Goal: Information Seeking & Learning: Learn about a topic

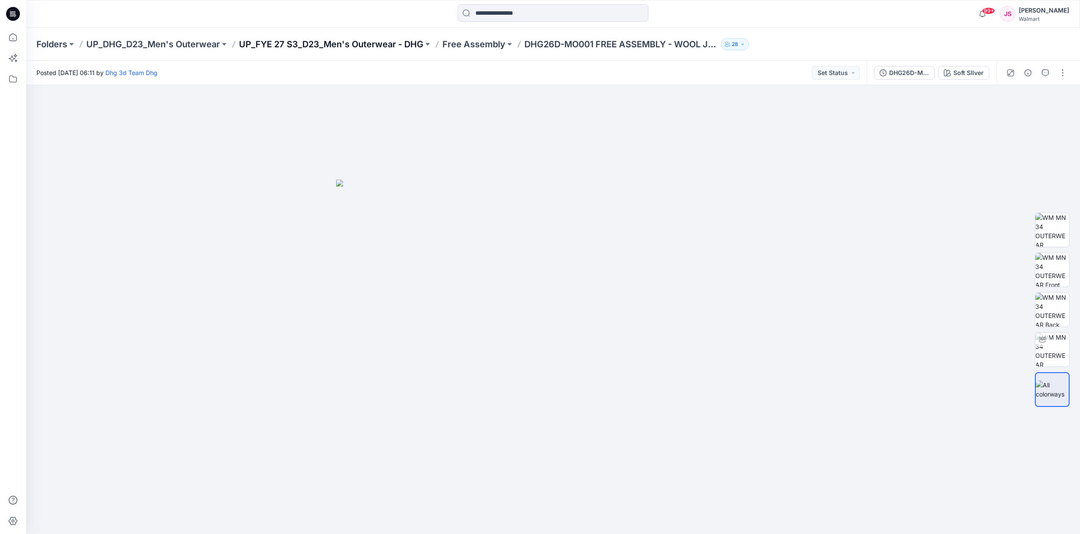
click at [363, 41] on p "UP_FYE 27 S3_D23_Men's Outerwear - DHG" at bounding box center [331, 44] width 184 height 12
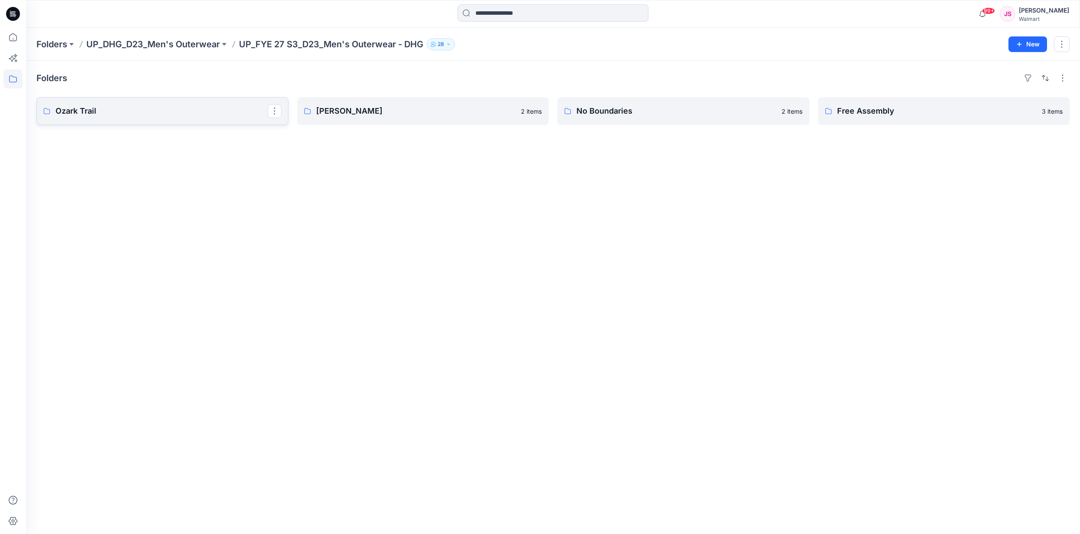
click at [203, 101] on link "Ozark Trail" at bounding box center [162, 111] width 252 height 28
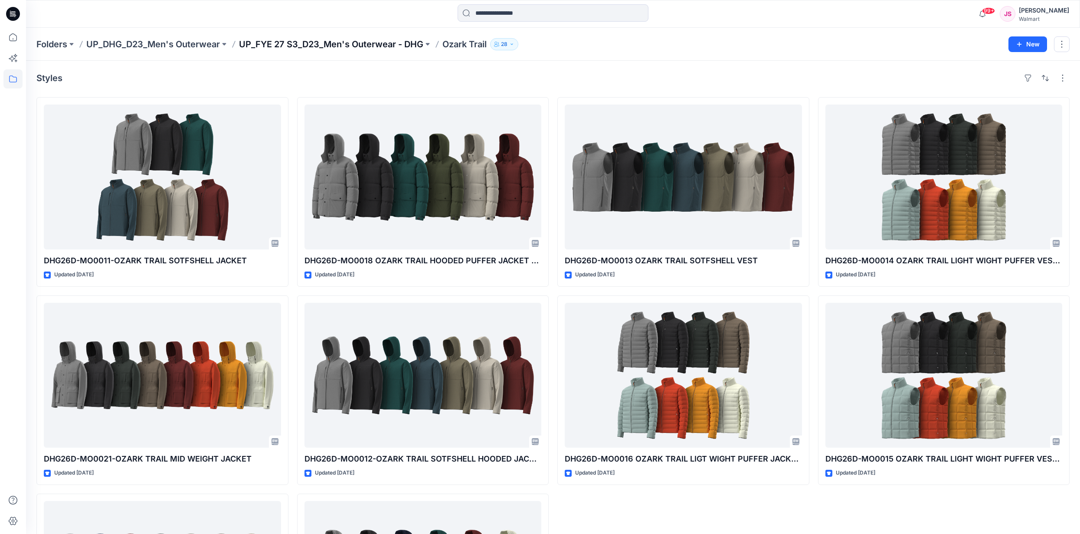
click at [313, 44] on p "UP_FYE 27 S3_D23_Men's Outerwear - DHG" at bounding box center [331, 44] width 184 height 12
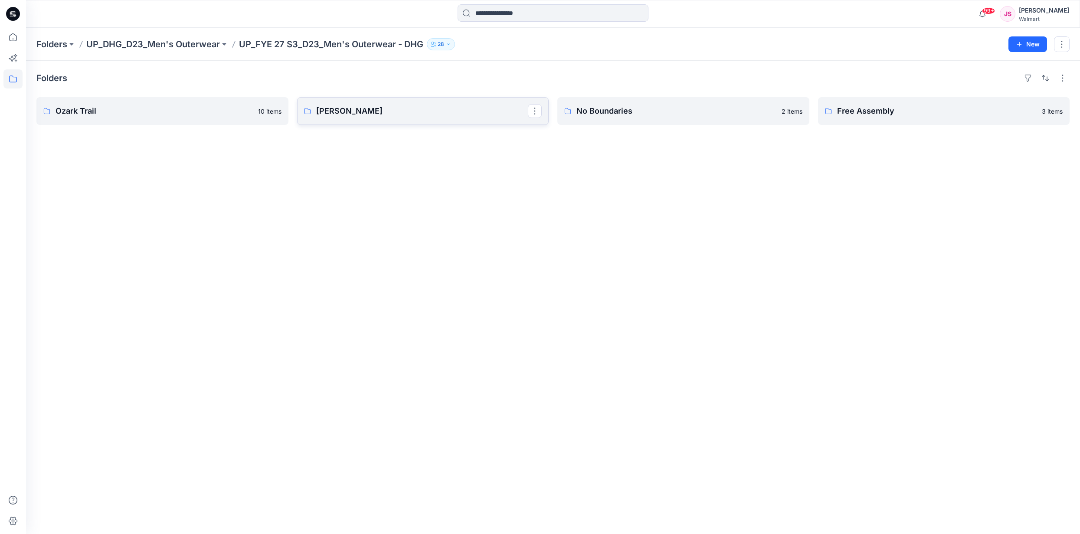
click at [362, 115] on p "George" at bounding box center [422, 111] width 212 height 12
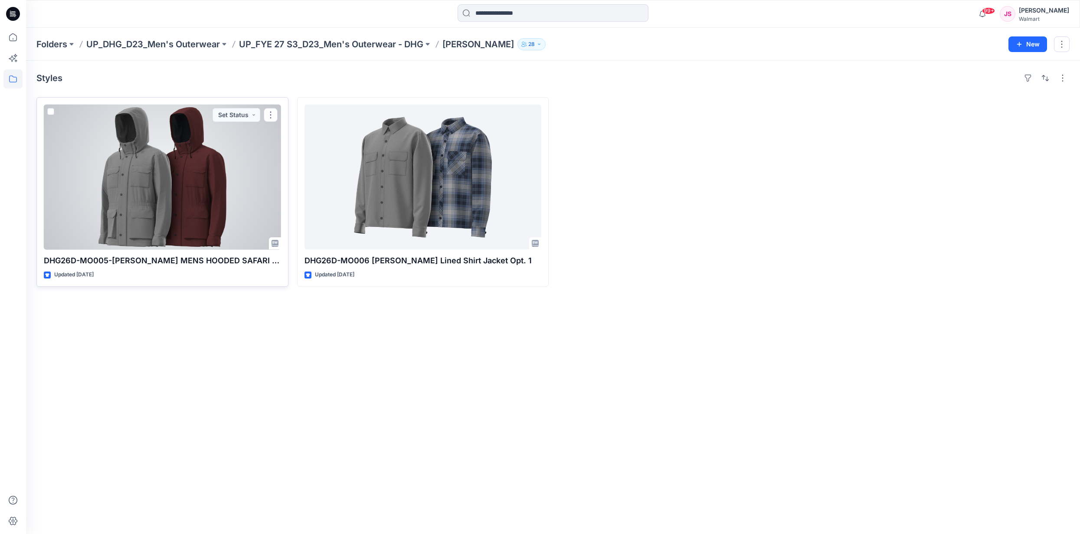
click at [206, 170] on div at bounding box center [162, 176] width 237 height 145
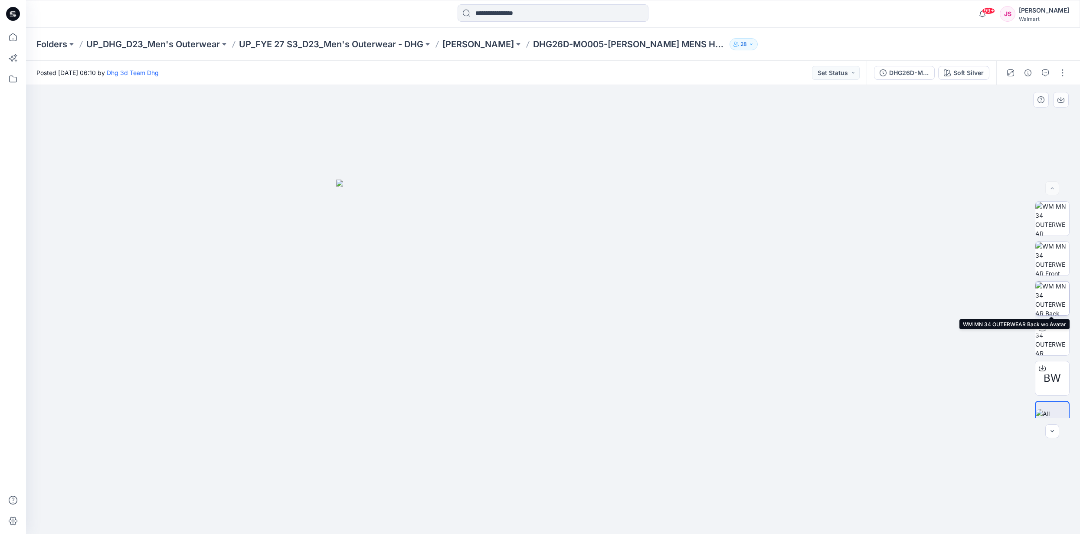
click at [1045, 299] on img at bounding box center [1052, 298] width 34 height 34
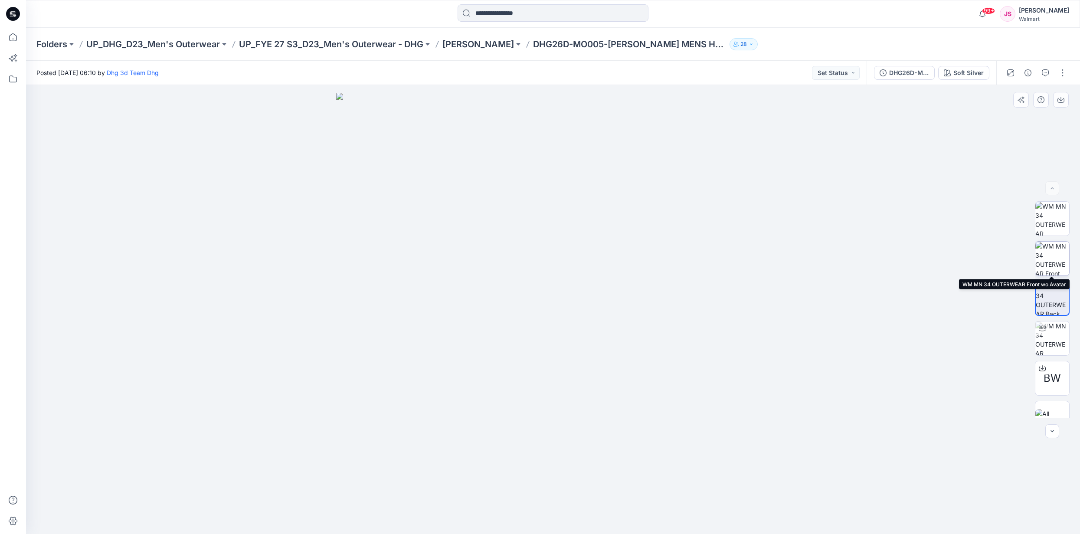
click at [1054, 270] on img at bounding box center [1052, 258] width 34 height 34
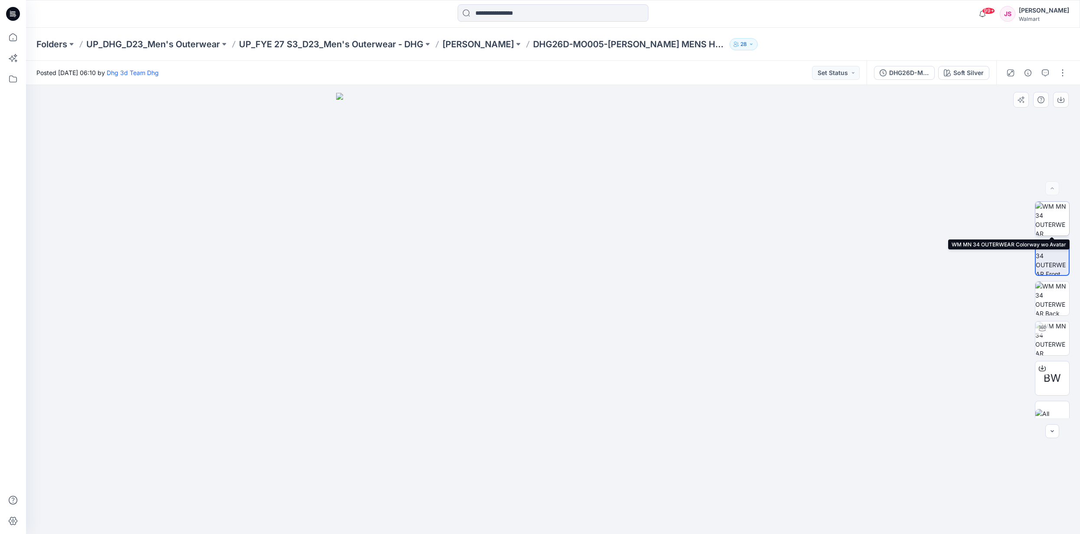
click at [1057, 218] on img at bounding box center [1052, 219] width 34 height 34
click at [1045, 412] on img at bounding box center [1052, 418] width 34 height 18
click at [392, 42] on p "UP_FYE 27 S3_D23_Men's Outerwear - DHG" at bounding box center [331, 44] width 184 height 12
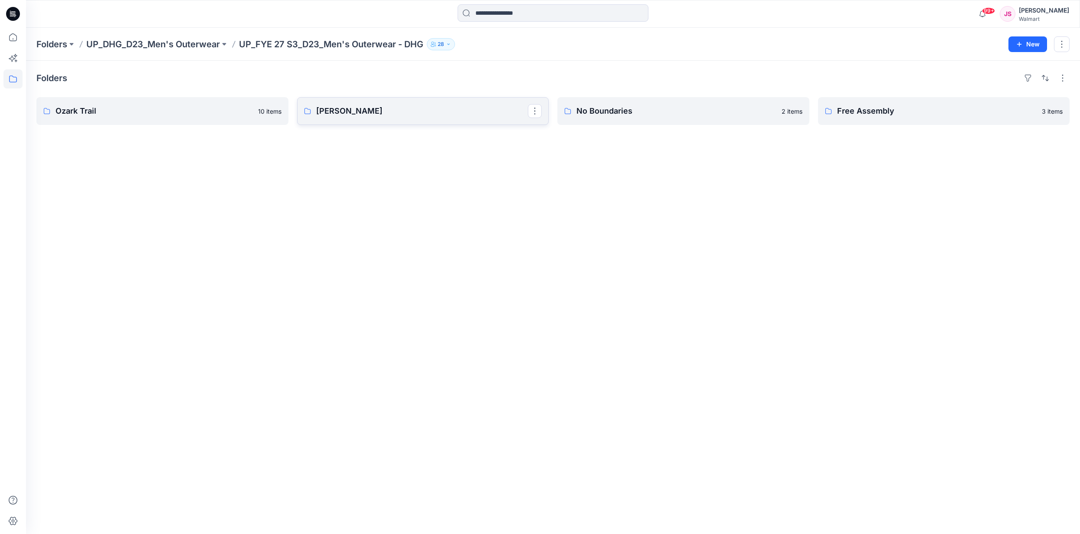
click at [426, 113] on p "George" at bounding box center [422, 111] width 212 height 12
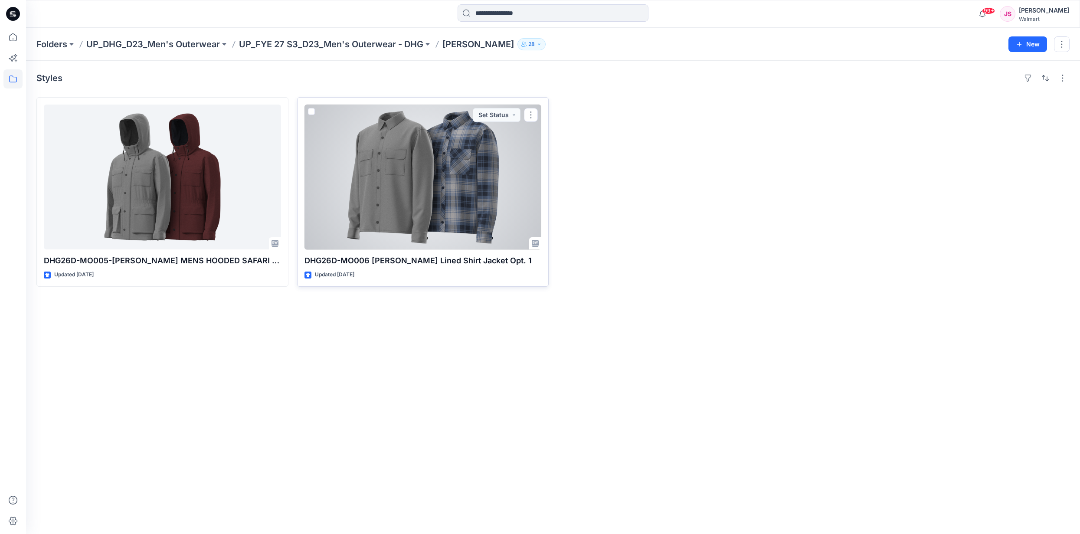
click at [427, 184] on div at bounding box center [422, 176] width 237 height 145
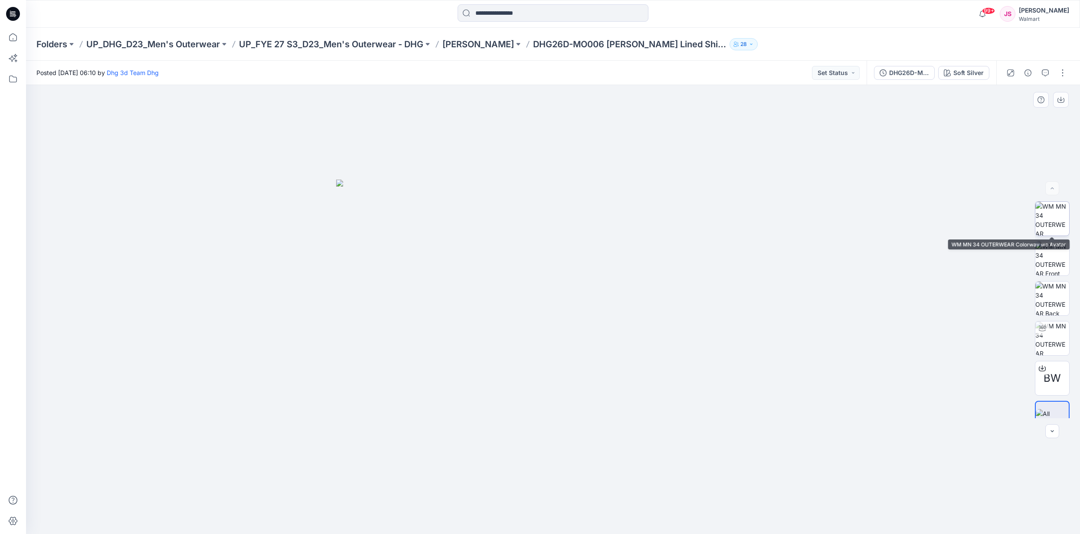
click at [1057, 217] on img at bounding box center [1052, 219] width 34 height 34
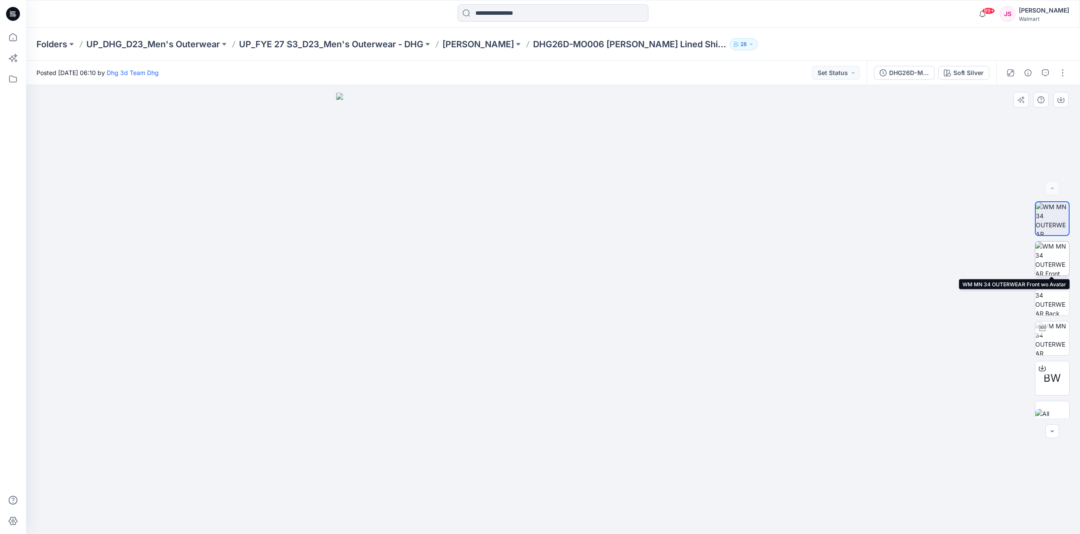
click at [1052, 266] on img at bounding box center [1052, 258] width 34 height 34
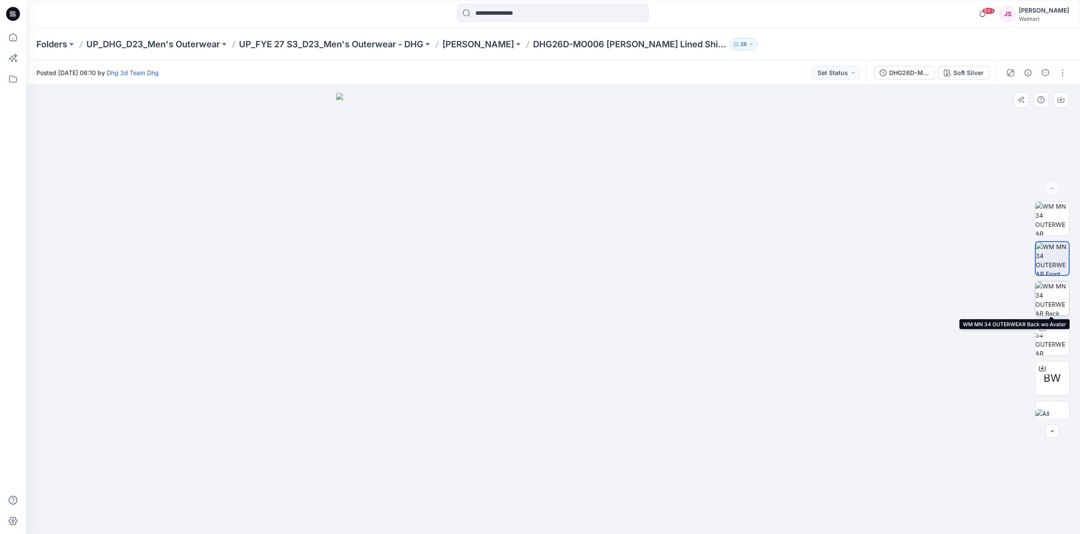
click at [1040, 300] on img at bounding box center [1052, 298] width 34 height 34
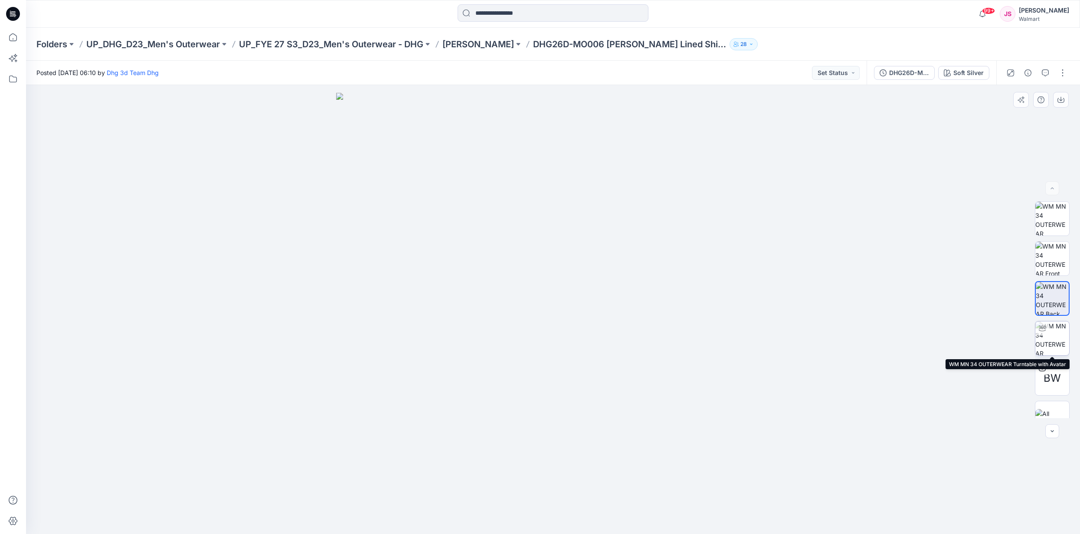
click at [1052, 334] on img at bounding box center [1052, 338] width 34 height 34
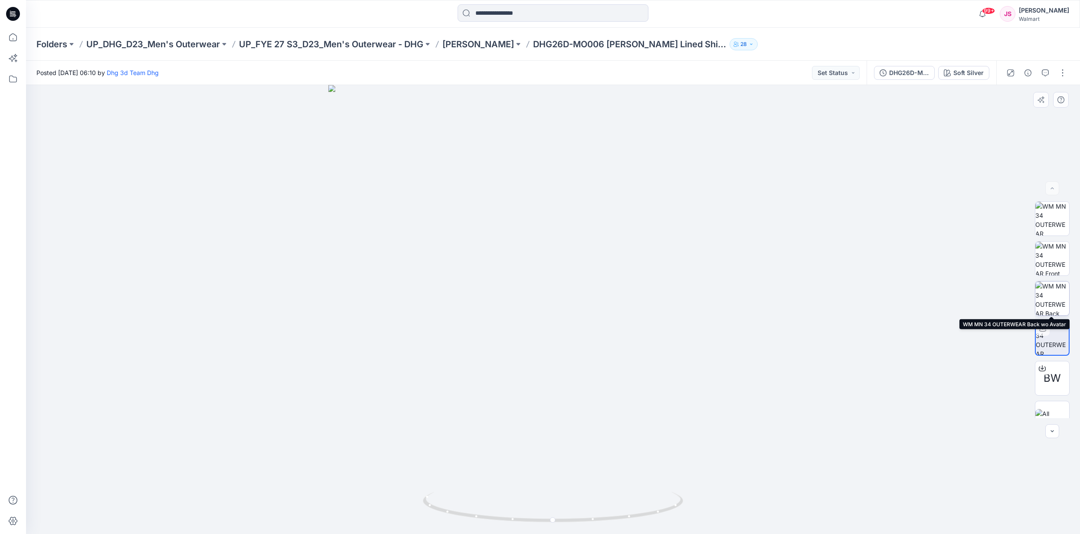
click at [1048, 294] on img at bounding box center [1052, 298] width 34 height 34
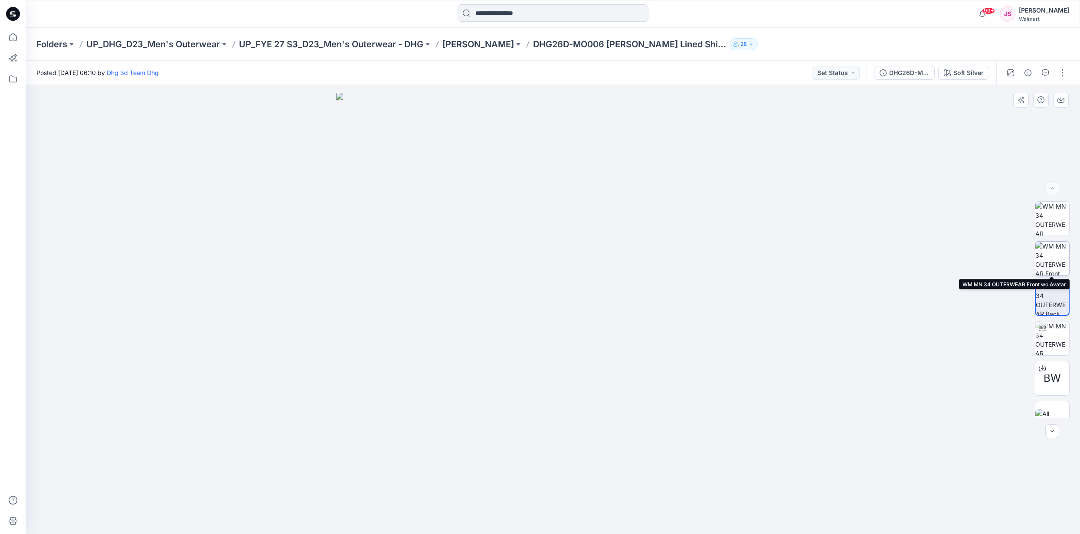
click at [1051, 267] on img at bounding box center [1052, 258] width 34 height 34
click at [396, 43] on p "UP_FYE 27 S3_D23_Men's Outerwear - DHG" at bounding box center [331, 44] width 184 height 12
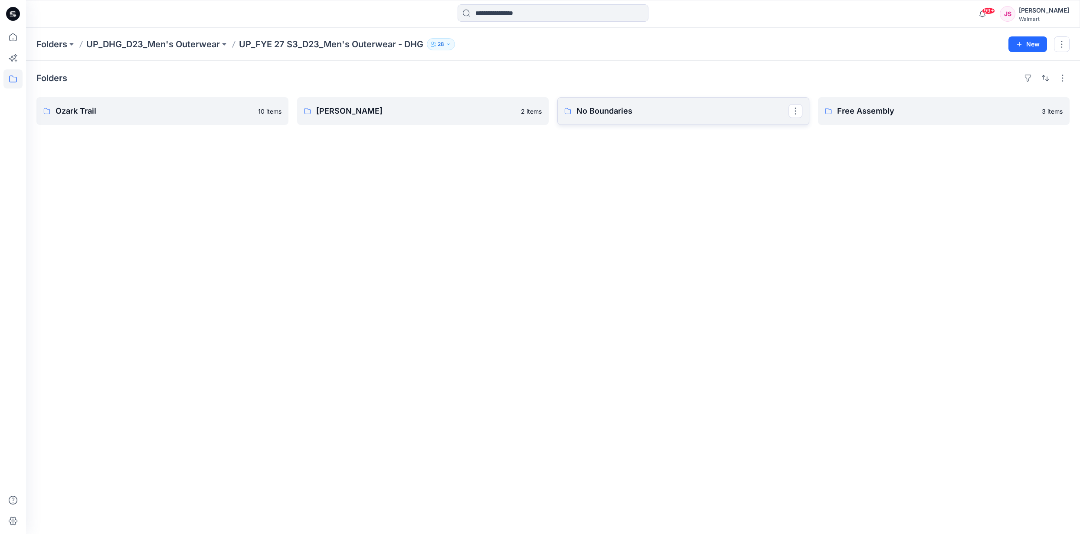
click at [738, 109] on p "No Boundaries" at bounding box center [682, 111] width 212 height 12
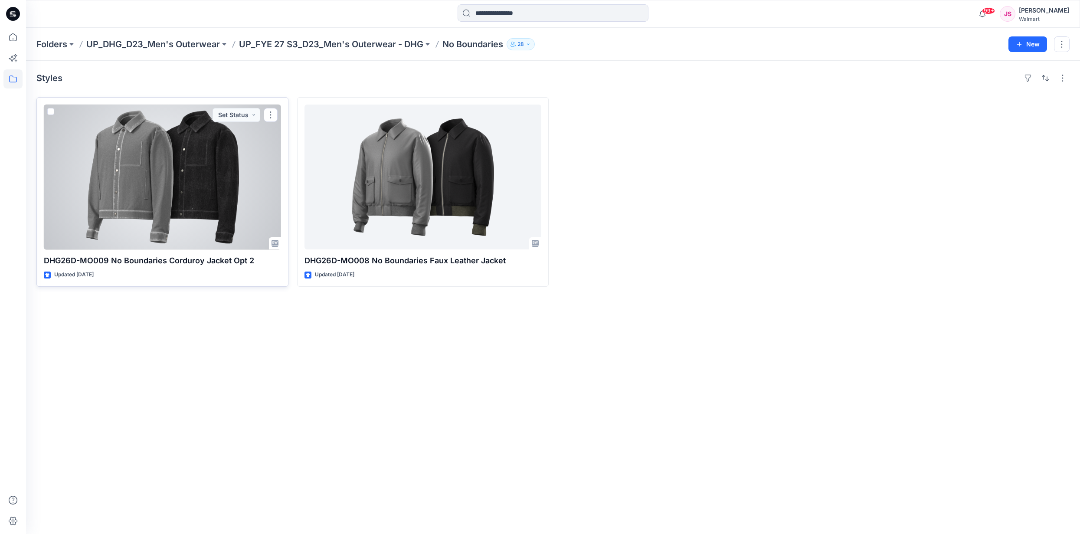
click at [195, 152] on div at bounding box center [162, 176] width 237 height 145
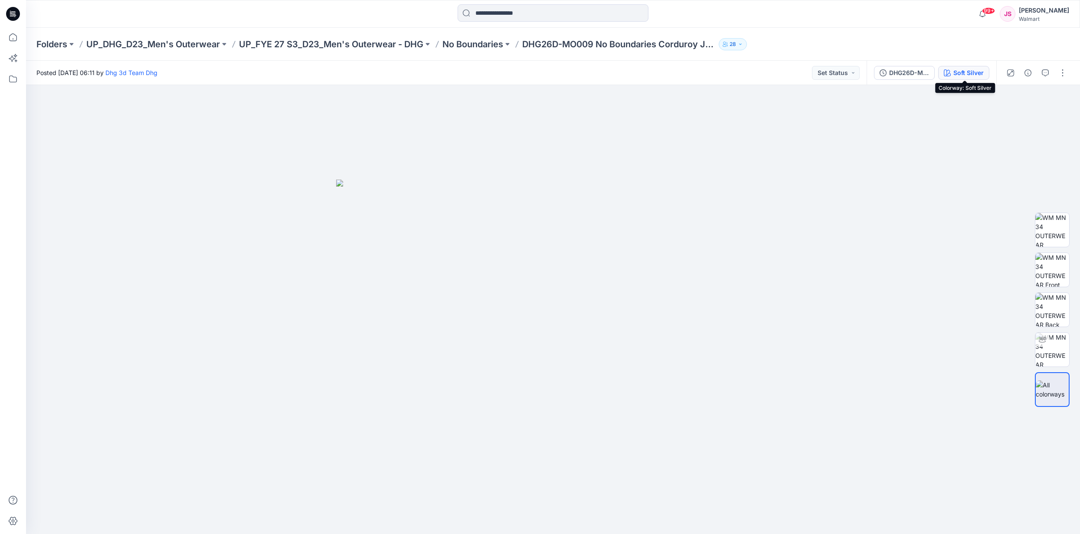
click at [981, 78] on button "Soft Silver" at bounding box center [963, 73] width 51 height 14
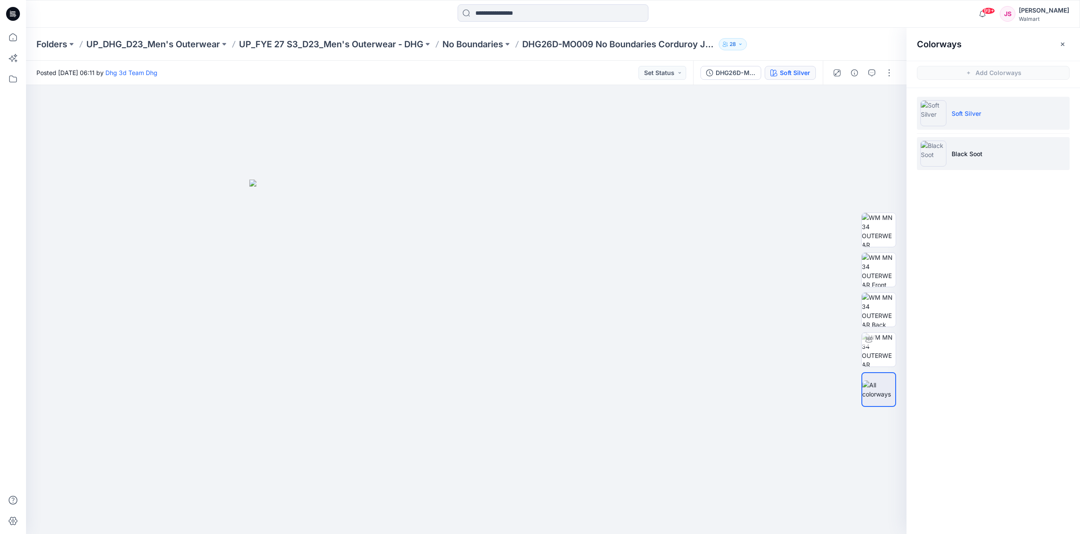
click at [960, 155] on p "Black Soot" at bounding box center [966, 153] width 31 height 9
click at [450, 219] on img at bounding box center [466, 313] width 434 height 441
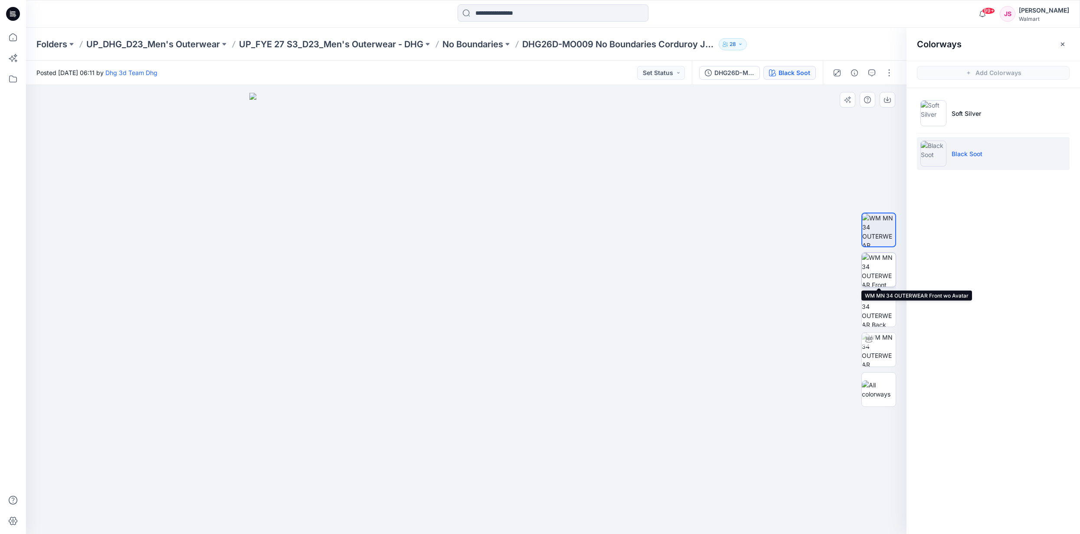
click at [876, 260] on img at bounding box center [878, 270] width 34 height 34
drag, startPoint x: 493, startPoint y: 283, endPoint x: 480, endPoint y: 405, distance: 122.9
click at [480, 405] on img at bounding box center [466, 313] width 434 height 441
drag, startPoint x: 480, startPoint y: 405, endPoint x: 446, endPoint y: 524, distance: 123.6
drag, startPoint x: 519, startPoint y: 255, endPoint x: 492, endPoint y: 321, distance: 70.8
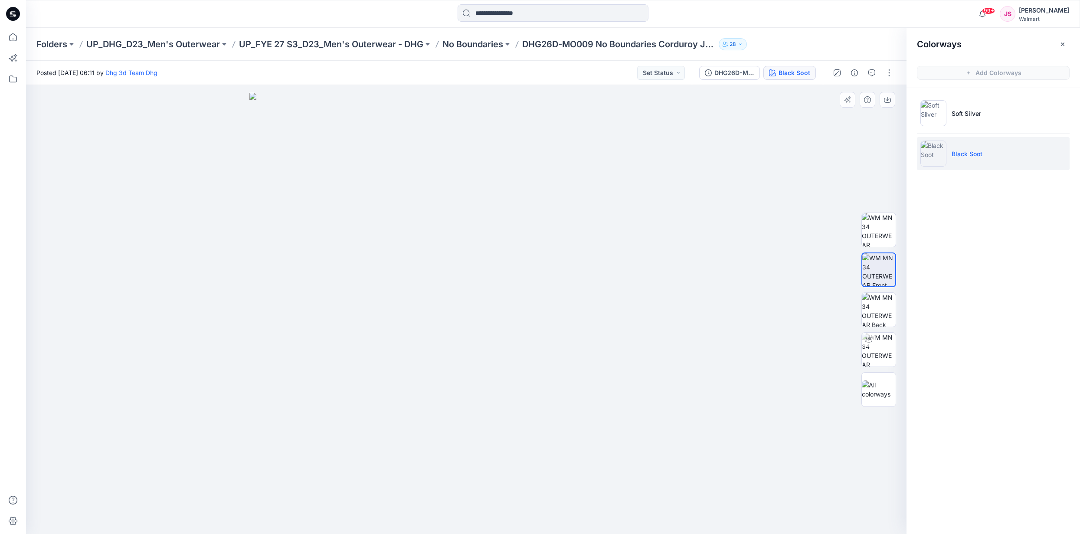
click at [494, 321] on img at bounding box center [466, 313] width 434 height 441
click at [878, 318] on img at bounding box center [878, 310] width 34 height 34
click at [886, 233] on img at bounding box center [878, 230] width 34 height 34
click at [463, 42] on p "No Boundaries" at bounding box center [472, 44] width 61 height 12
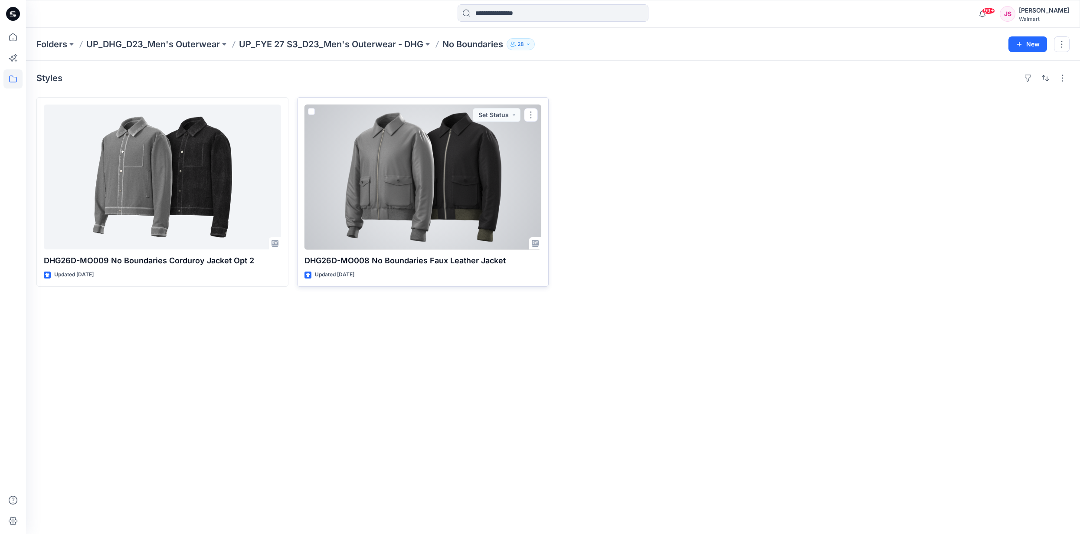
click at [398, 171] on div at bounding box center [422, 176] width 237 height 145
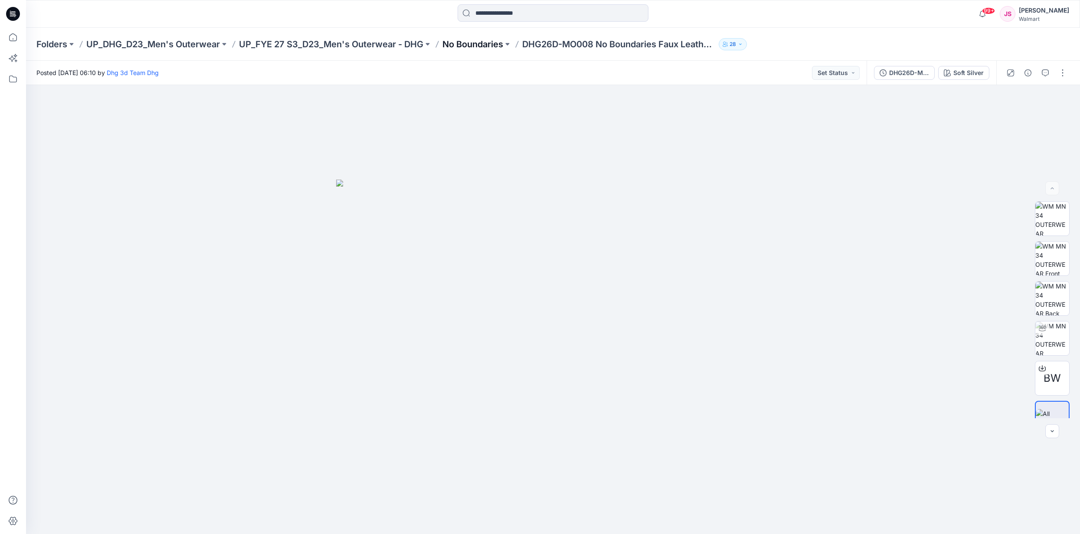
click at [467, 47] on p "No Boundaries" at bounding box center [472, 44] width 61 height 12
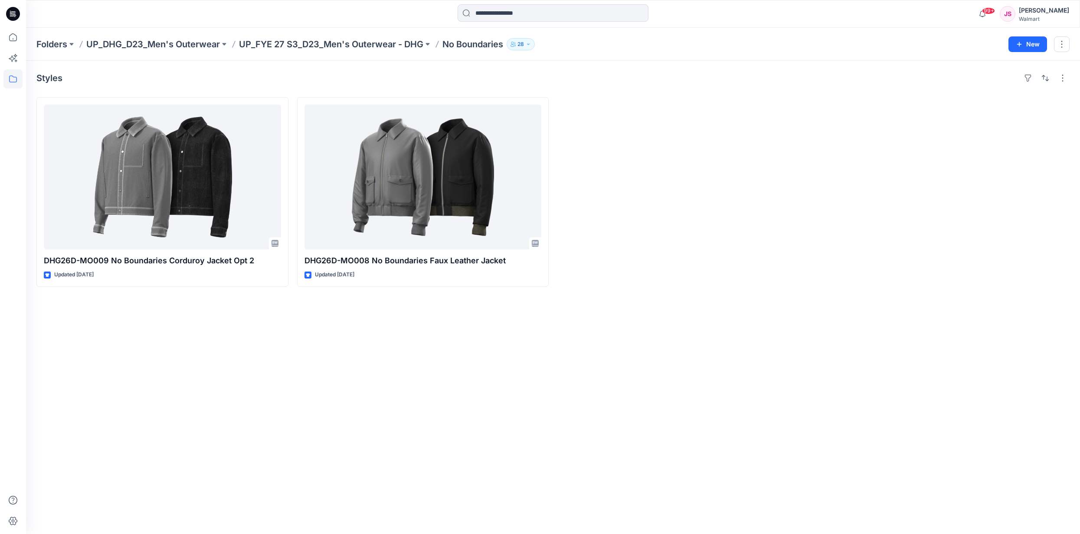
click at [361, 54] on div "Folders UP_DHG_D23_Men's Outerwear UP_FYE 27 S3_D23_Men's Outerwear - DHG No Bo…" at bounding box center [553, 44] width 1054 height 33
click at [365, 47] on p "UP_FYE 27 S3_D23_Men's Outerwear - DHG" at bounding box center [331, 44] width 184 height 12
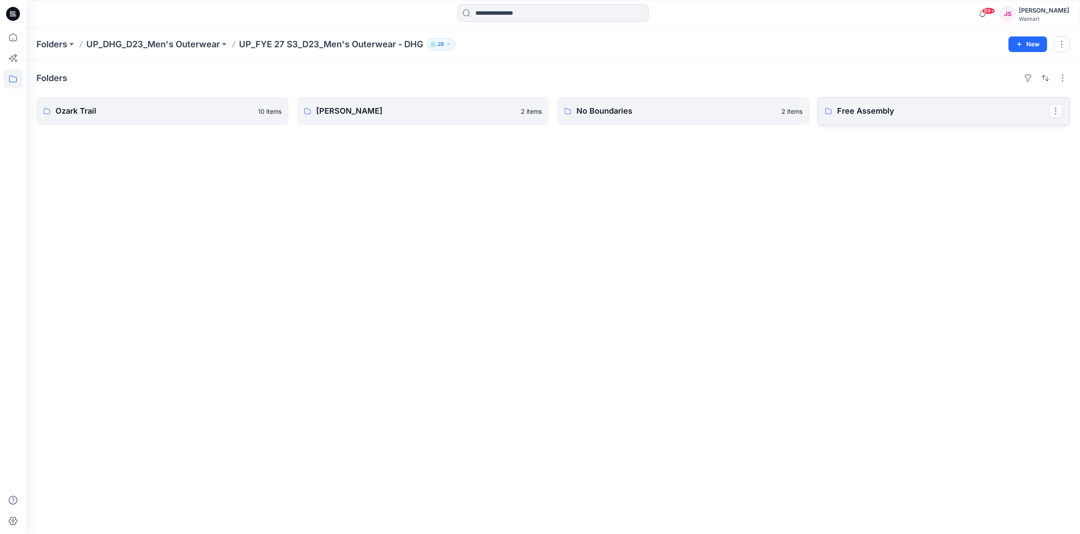
click at [898, 114] on p "Free Assembly" at bounding box center [943, 111] width 212 height 12
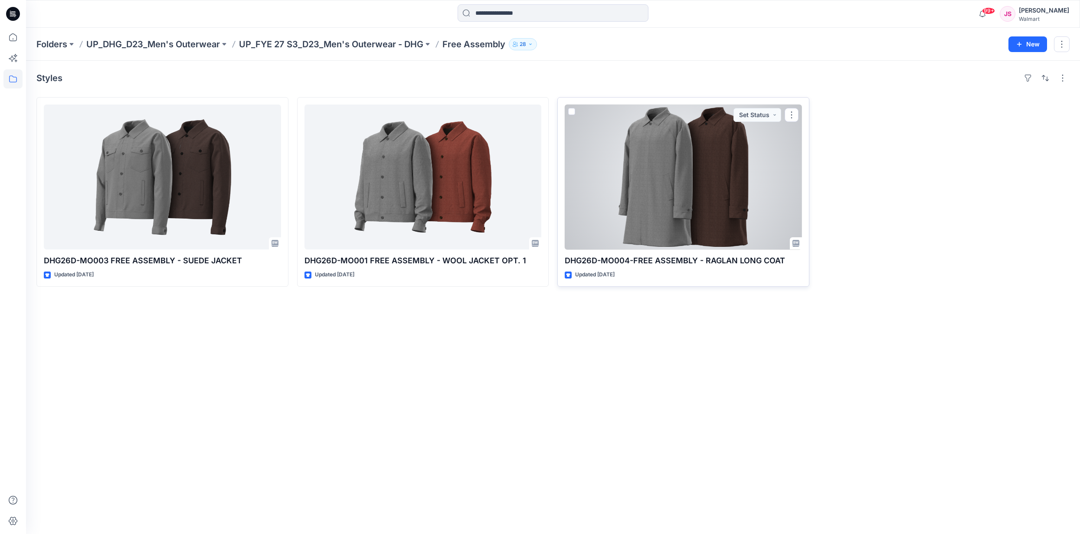
click at [667, 178] on div at bounding box center [682, 176] width 237 height 145
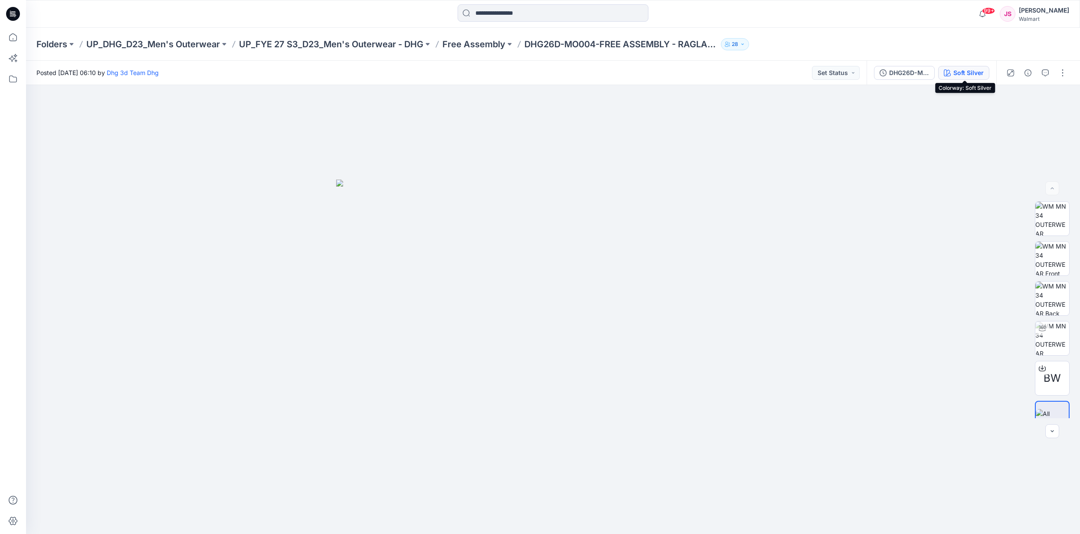
click at [957, 73] on div "Soft Silver" at bounding box center [968, 73] width 30 height 10
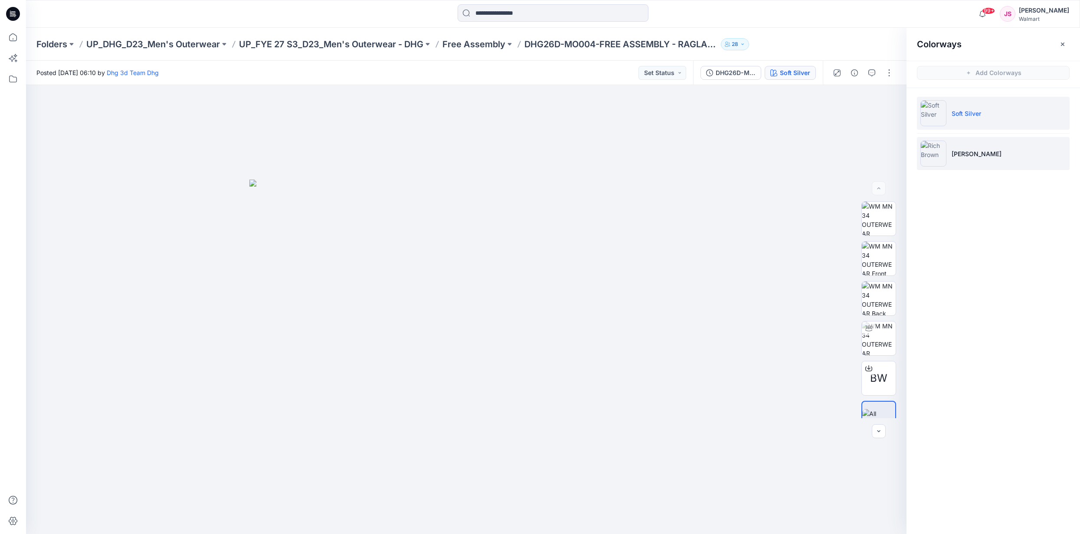
click at [958, 150] on p "Rich Brown" at bounding box center [976, 153] width 50 height 9
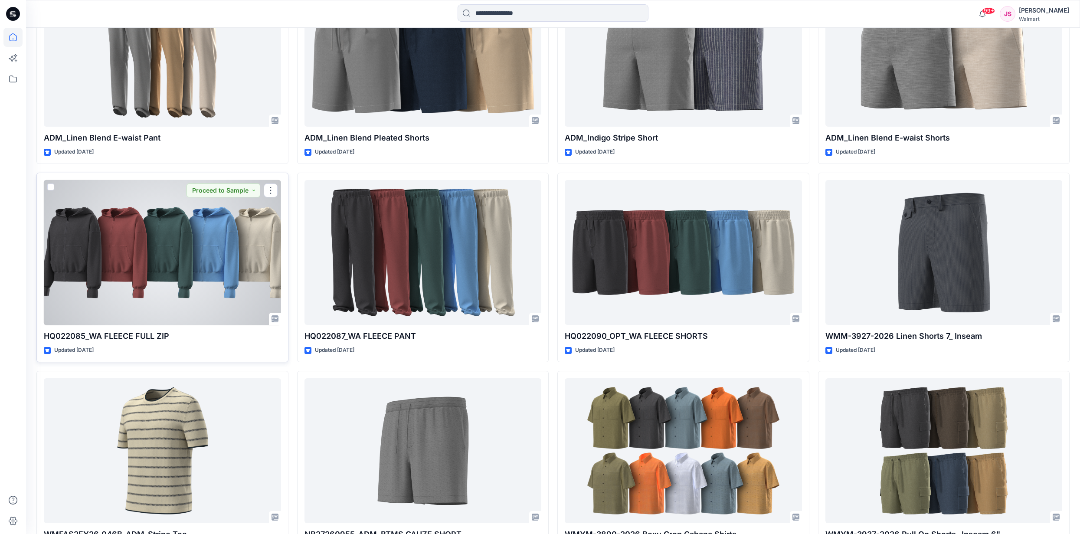
scroll to position [13482, 0]
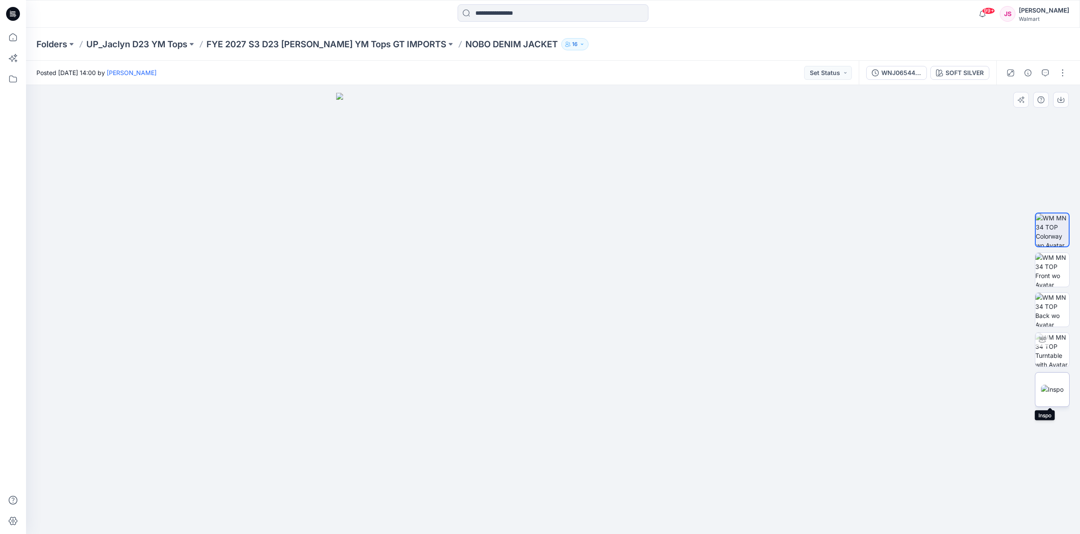
click at [1047, 389] on img at bounding box center [1052, 389] width 23 height 9
click at [1050, 233] on img at bounding box center [1052, 230] width 34 height 34
click at [1038, 293] on img at bounding box center [1052, 310] width 34 height 34
click at [1059, 389] on img at bounding box center [1052, 389] width 23 height 9
click at [1050, 226] on img at bounding box center [1052, 230] width 34 height 34
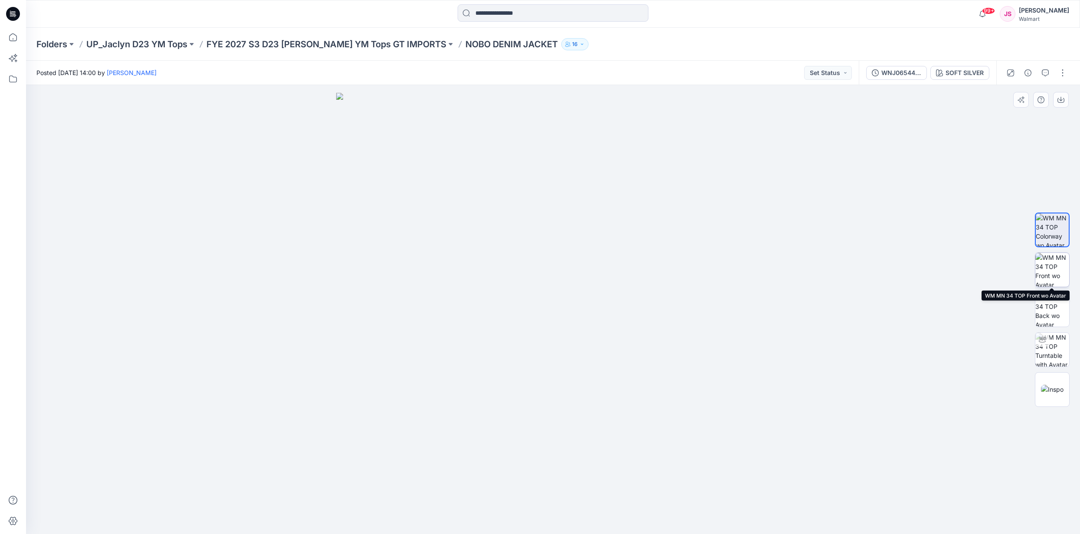
click at [1042, 282] on img at bounding box center [1052, 270] width 34 height 34
click at [959, 78] on button "SOFT SILVER" at bounding box center [959, 73] width 59 height 14
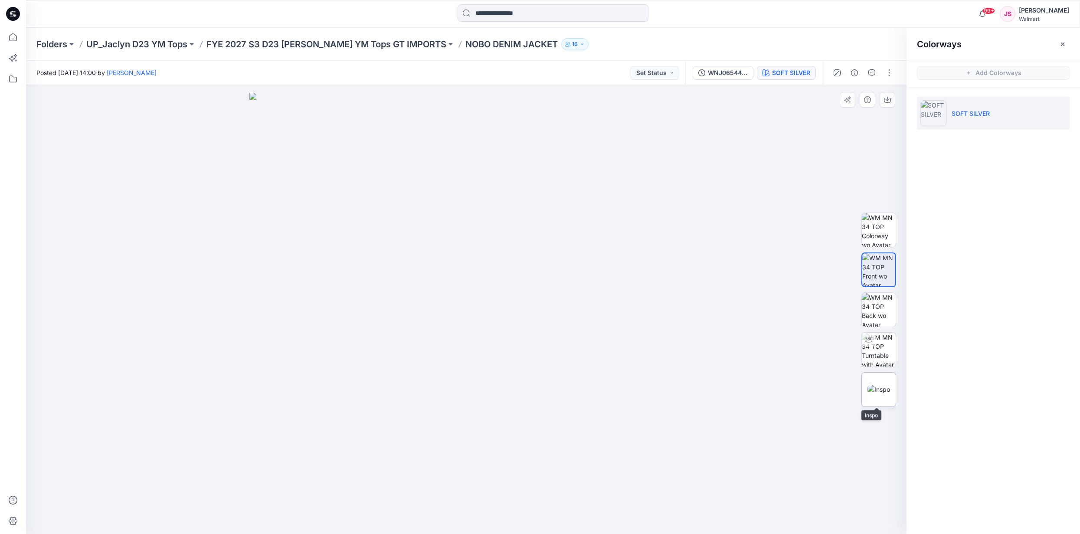
click at [875, 385] on img at bounding box center [878, 389] width 23 height 9
click at [872, 234] on img at bounding box center [878, 230] width 34 height 34
click at [875, 279] on img at bounding box center [878, 270] width 34 height 34
click at [884, 385] on img at bounding box center [878, 389] width 23 height 9
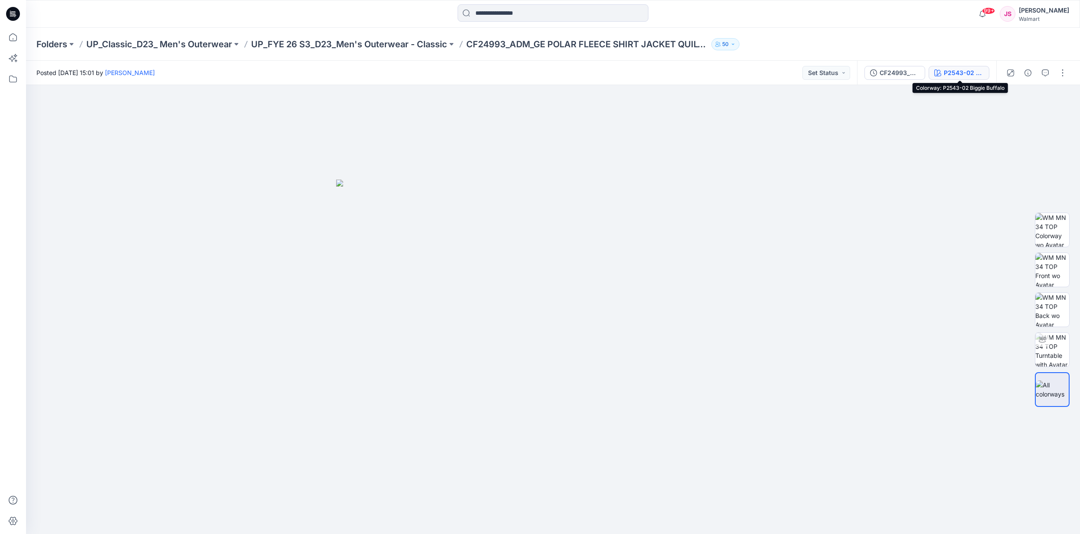
click at [962, 74] on div "P2543-02 Biggie Buffalo" at bounding box center [963, 73] width 40 height 10
